Goal: Transaction & Acquisition: Download file/media

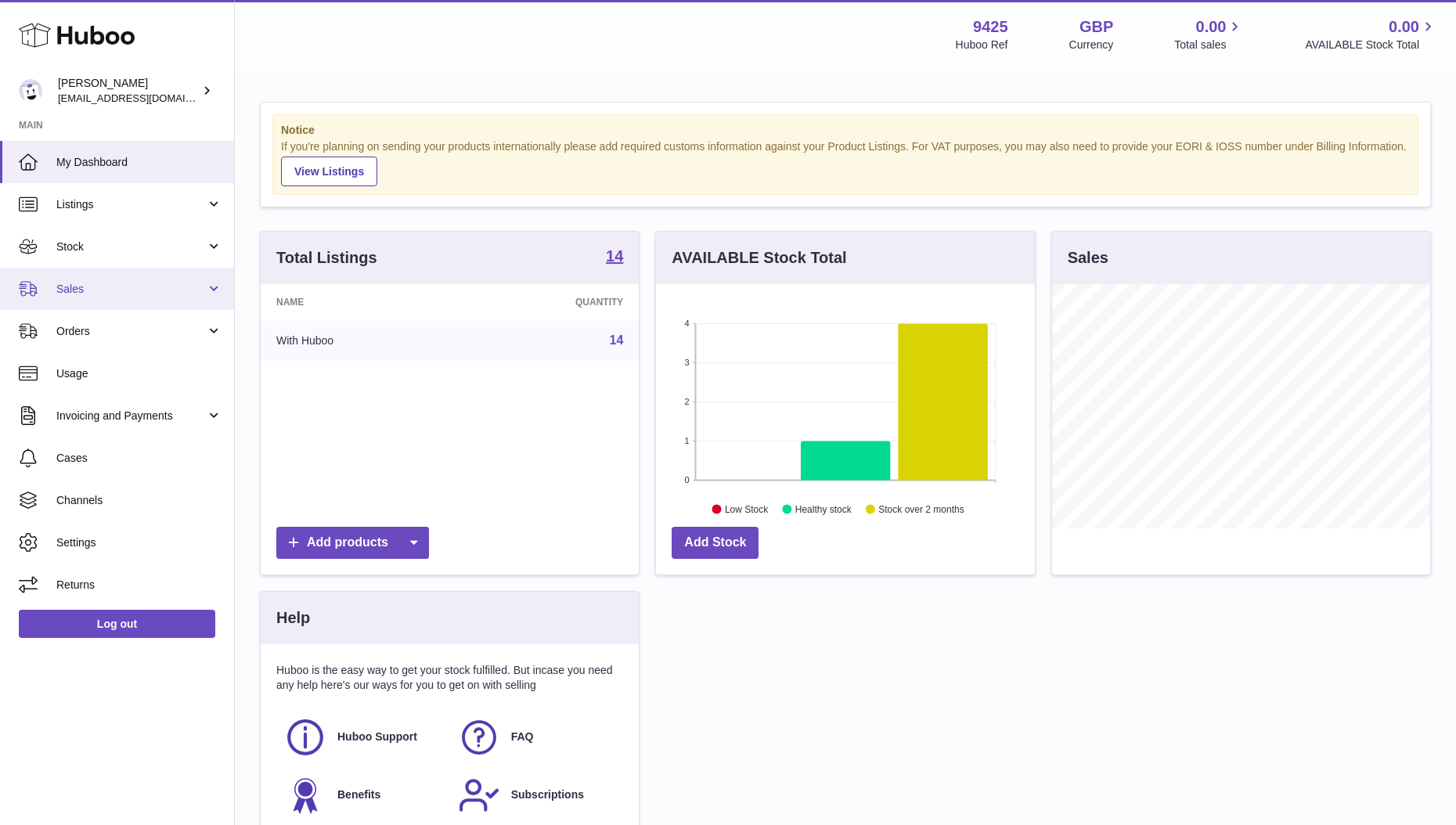
scroll to position [245, 378]
click at [128, 254] on link "Stock" at bounding box center [116, 247] width 234 height 43
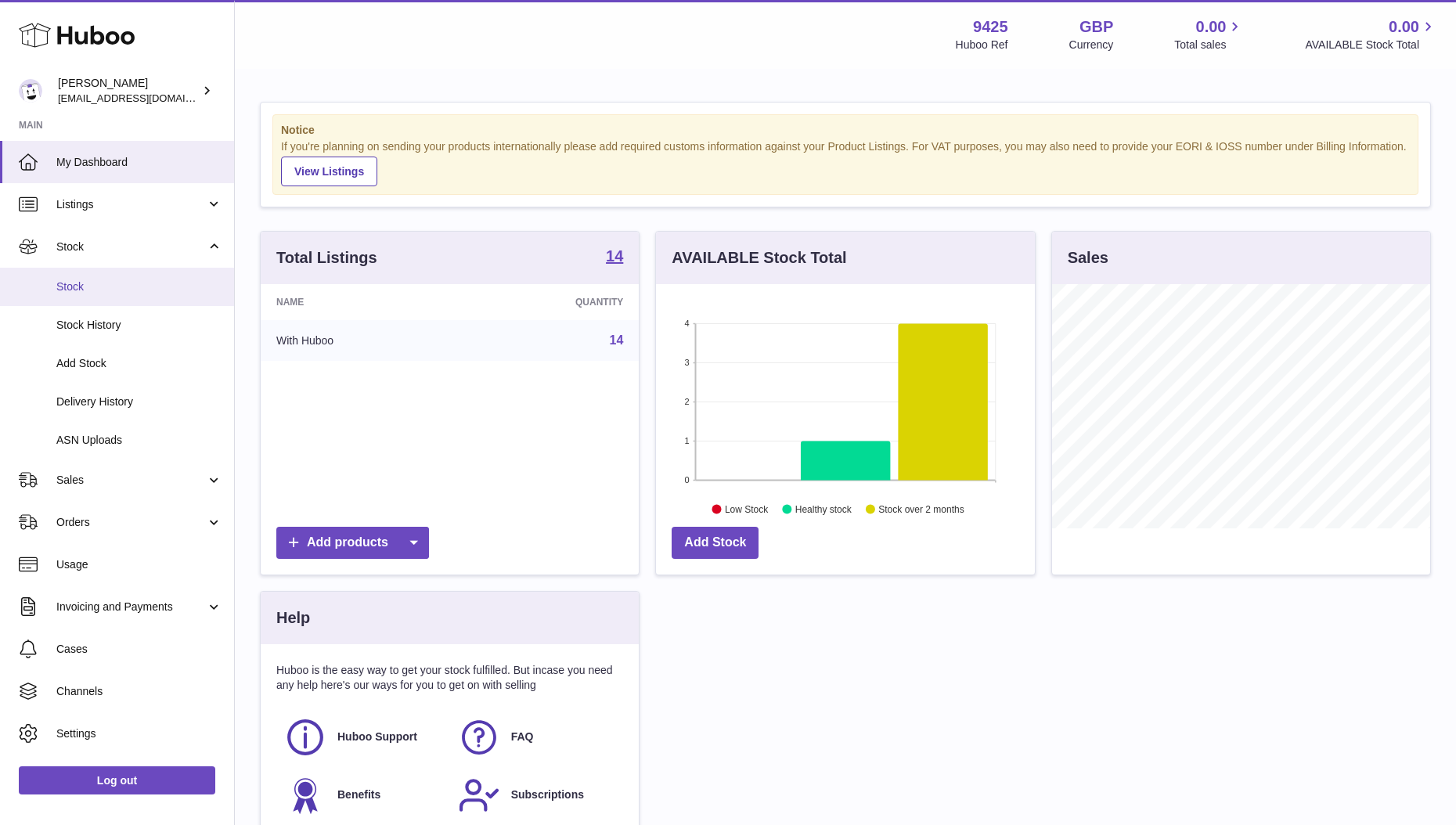
click at [123, 277] on link "Stock" at bounding box center [116, 286] width 234 height 39
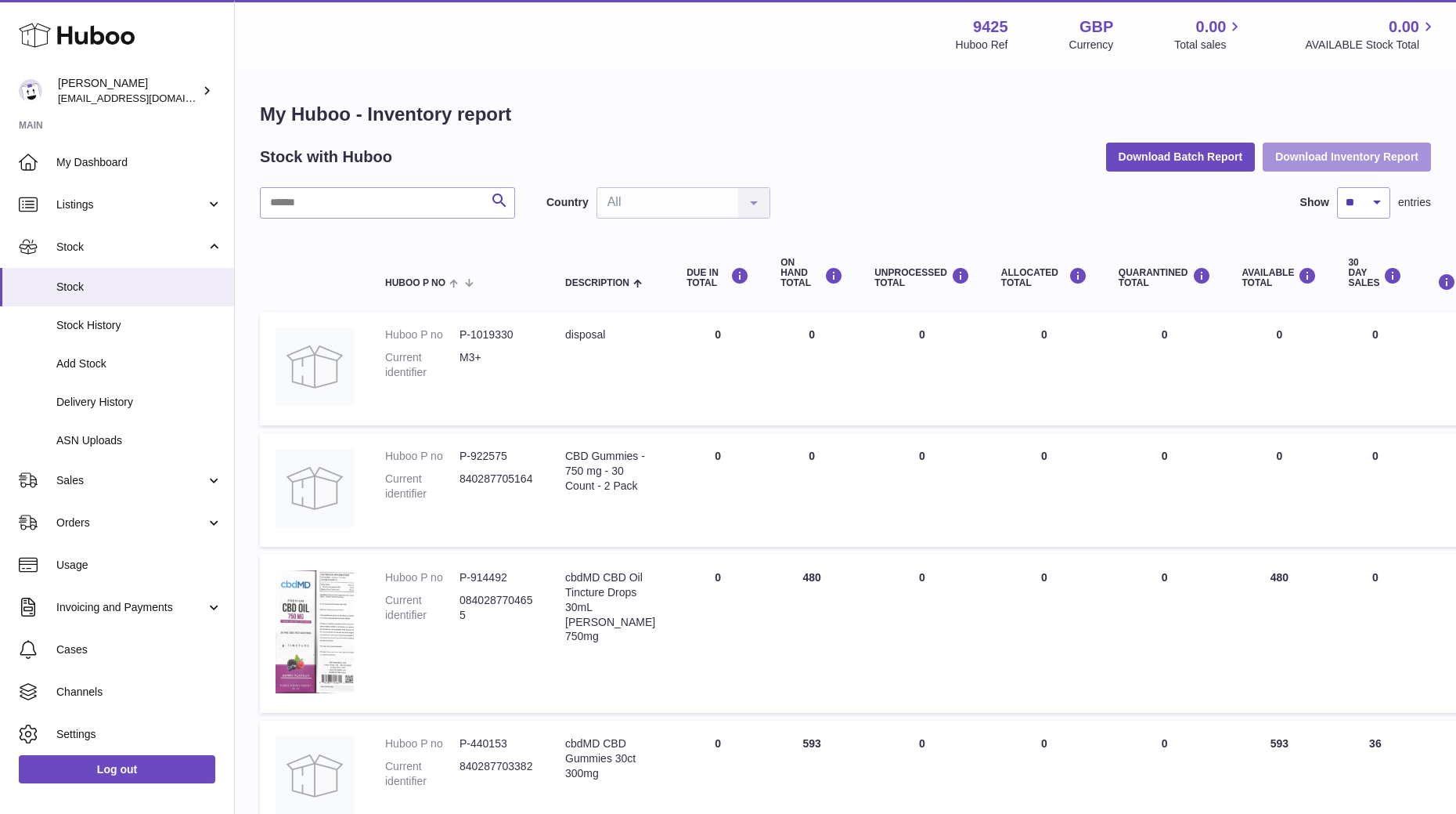
click at [1317, 162] on button "Download Inventory Report" at bounding box center [1347, 156] width 168 height 28
